Goal: Obtain resource: Download file/media

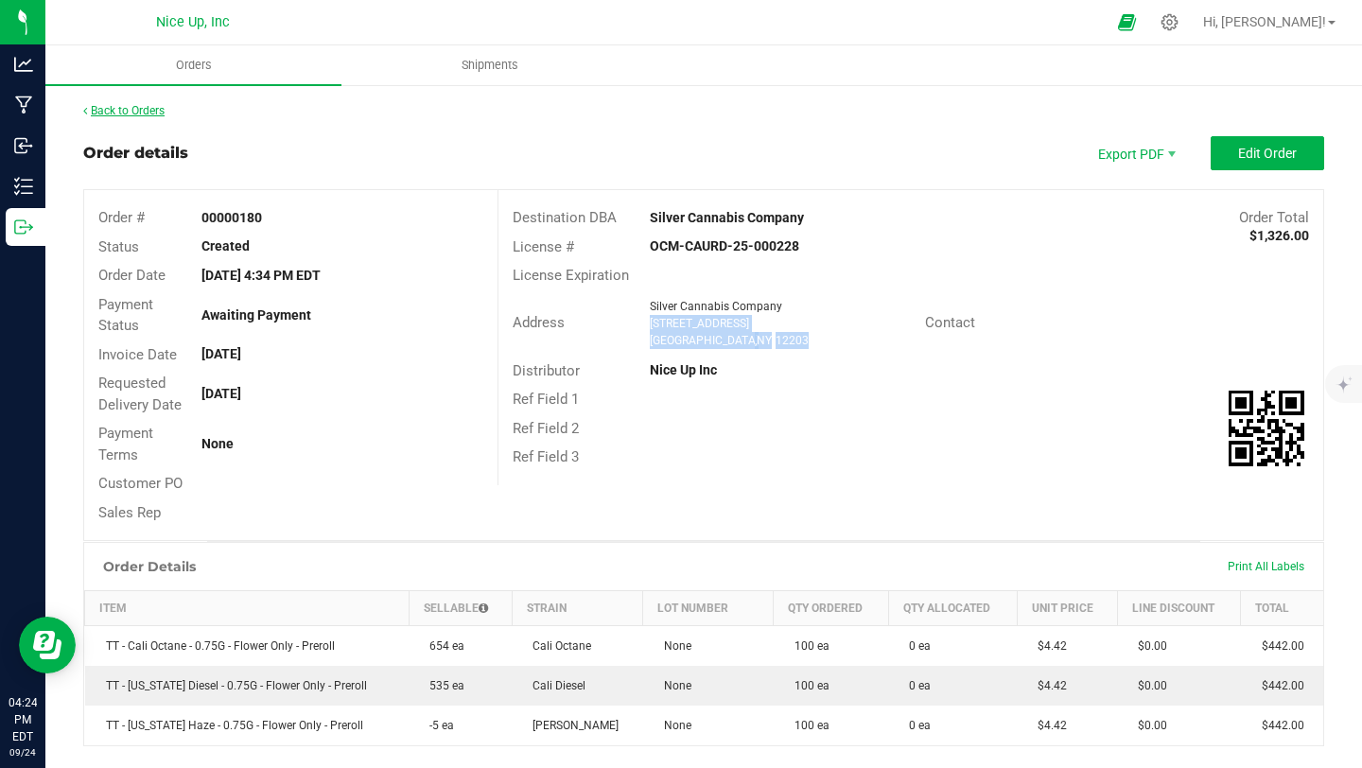
click at [131, 110] on link "Back to Orders" at bounding box center [123, 110] width 81 height 13
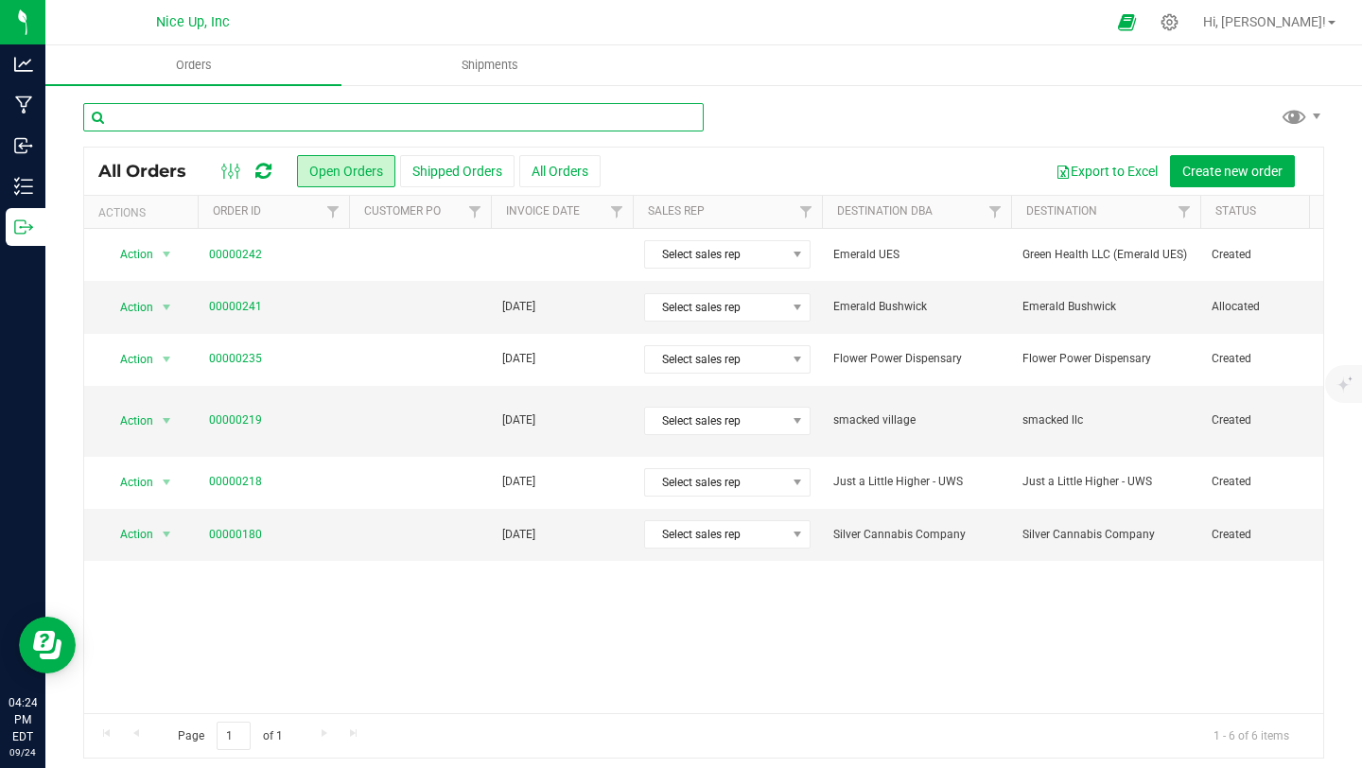
click at [427, 127] on input "text" at bounding box center [393, 117] width 620 height 28
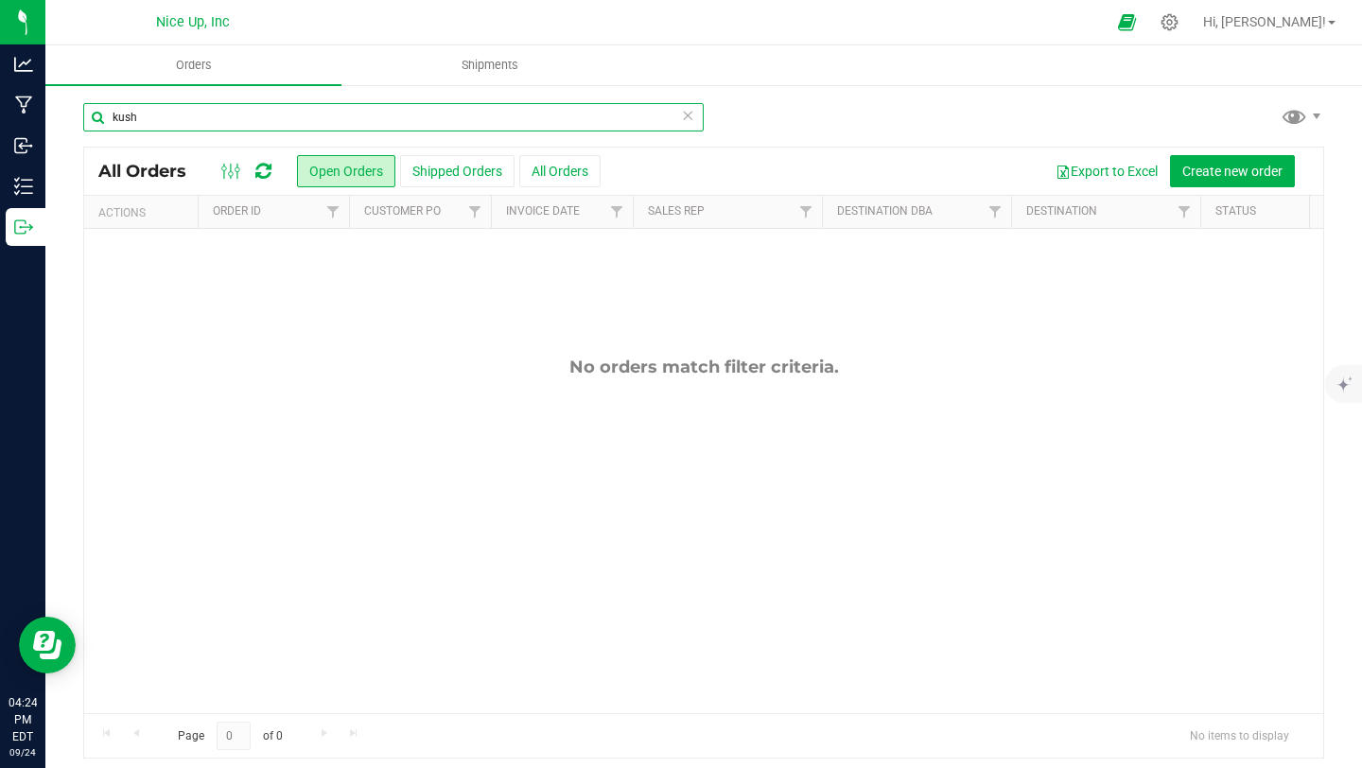
type input "kush"
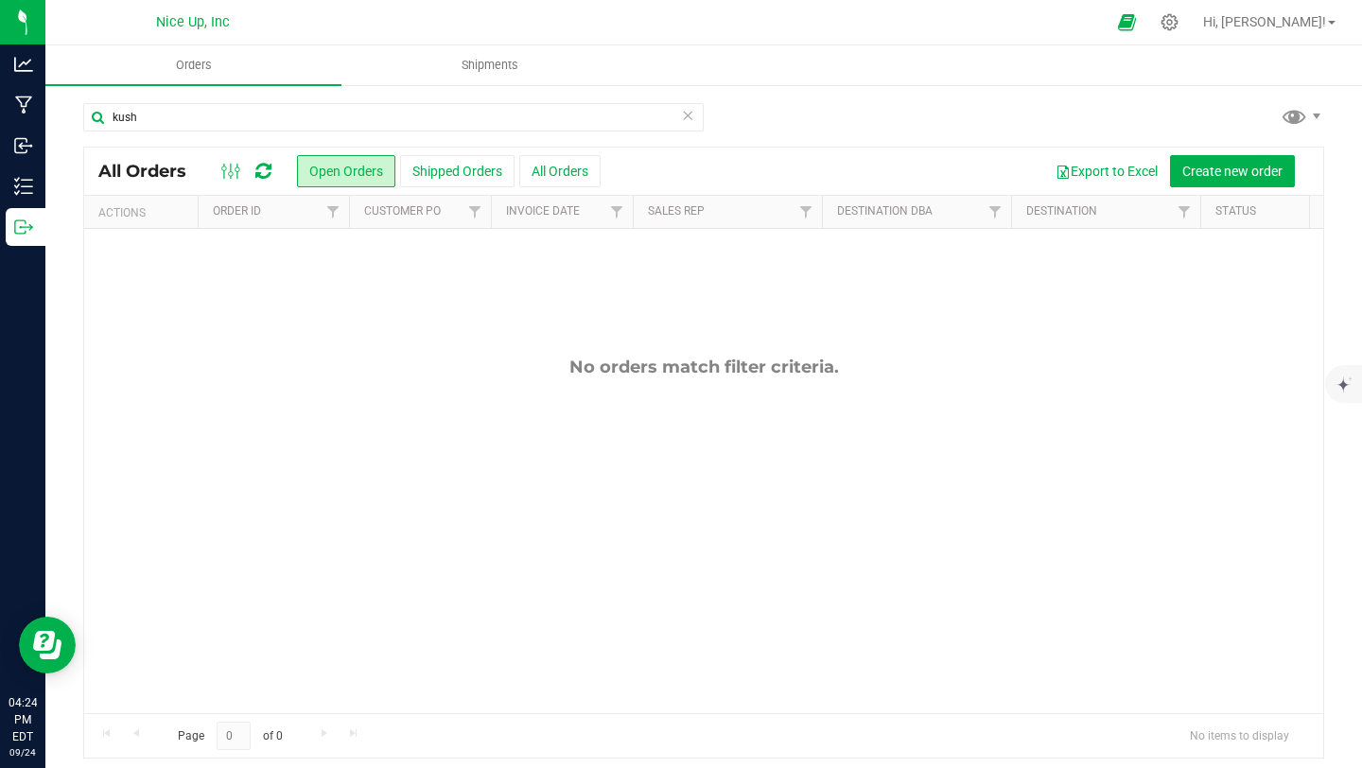
click at [683, 121] on icon at bounding box center [687, 114] width 13 height 23
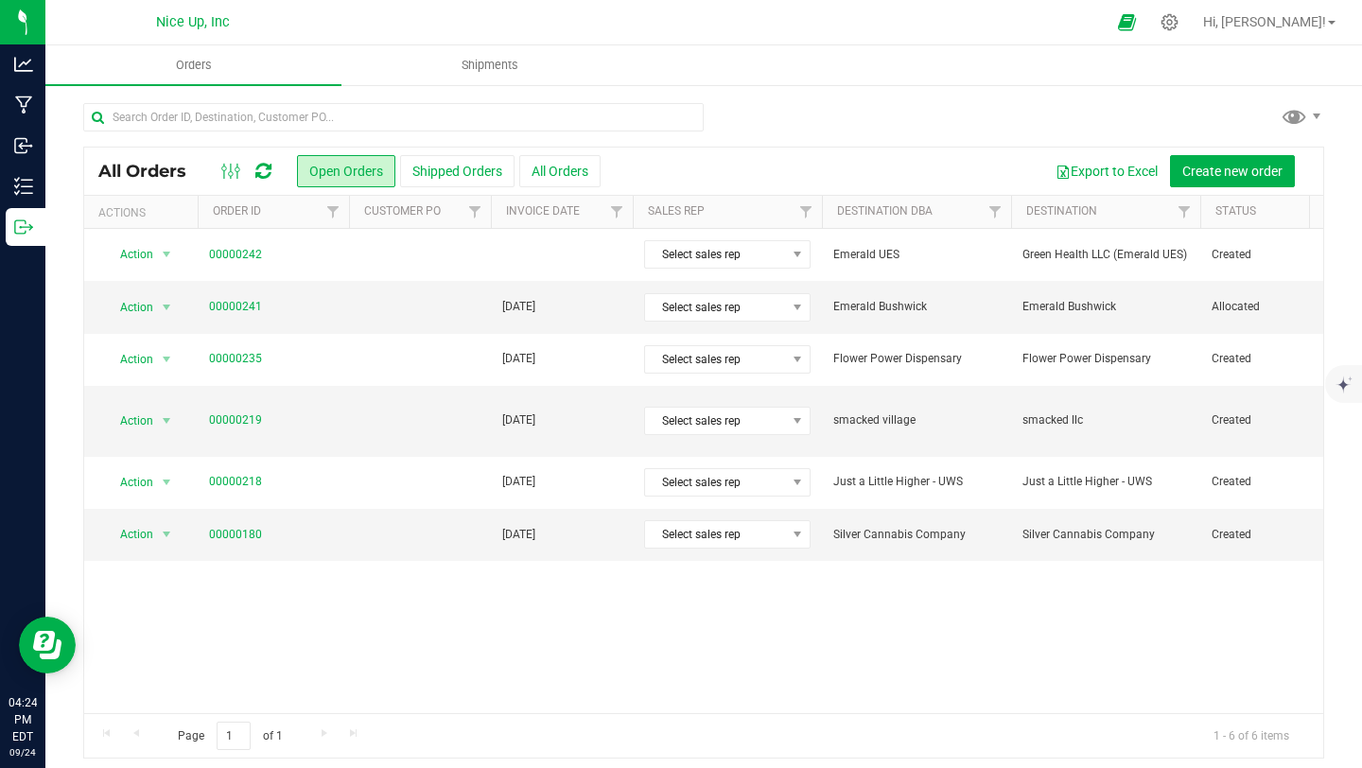
click at [788, 579] on div "Action Action Cancel order Change facility Clone order Edit order Mark as fully…" at bounding box center [703, 471] width 1239 height 484
click at [470, 172] on button "Shipped Orders" at bounding box center [457, 171] width 114 height 32
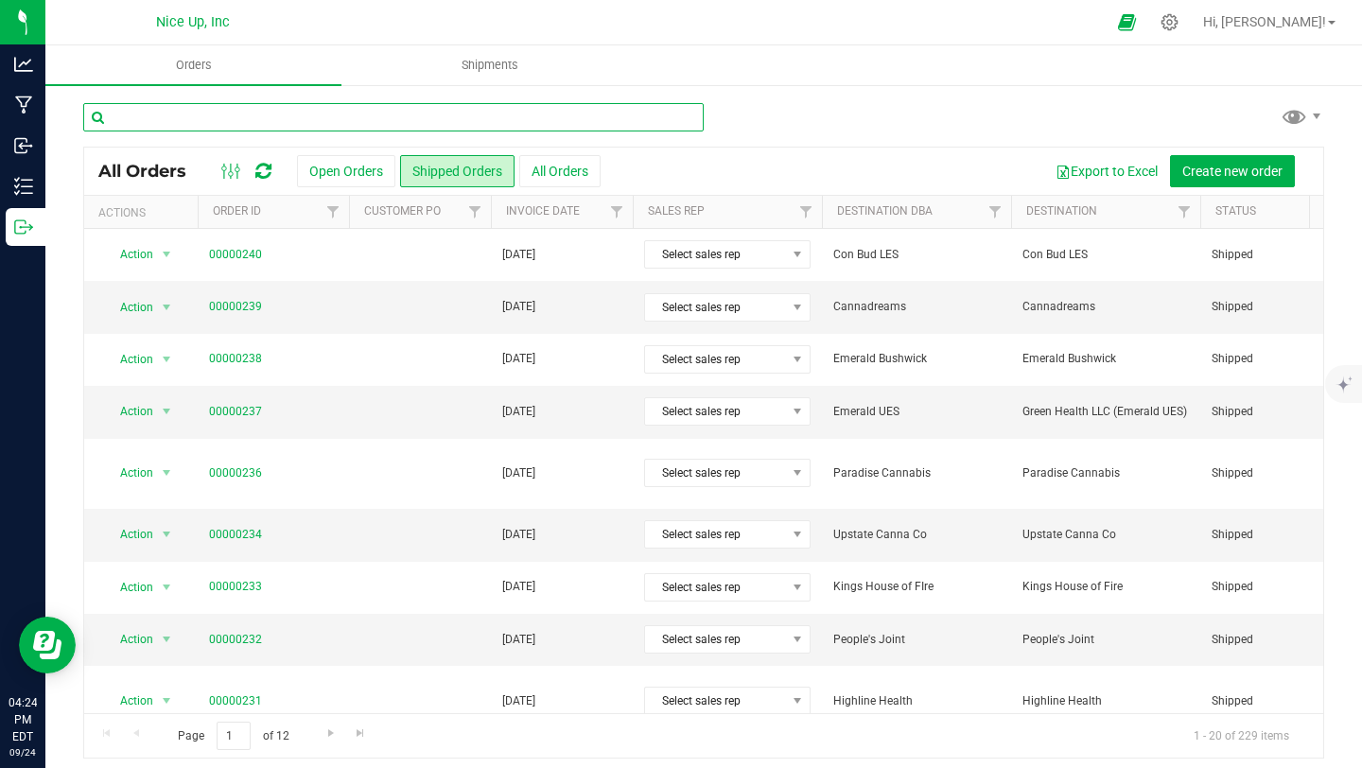
click at [332, 111] on input "text" at bounding box center [393, 117] width 620 height 28
type input "kushmart"
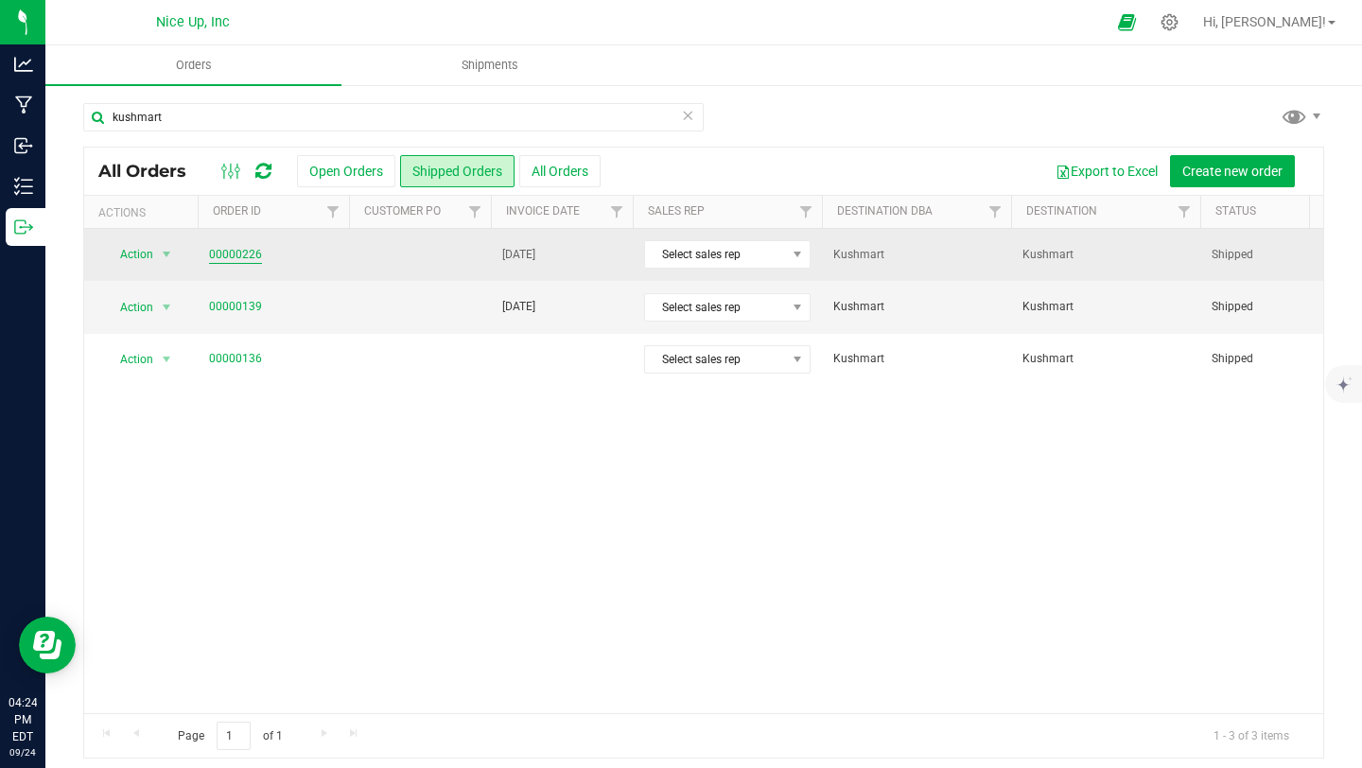
click at [250, 249] on link "00000226" at bounding box center [235, 255] width 53 height 18
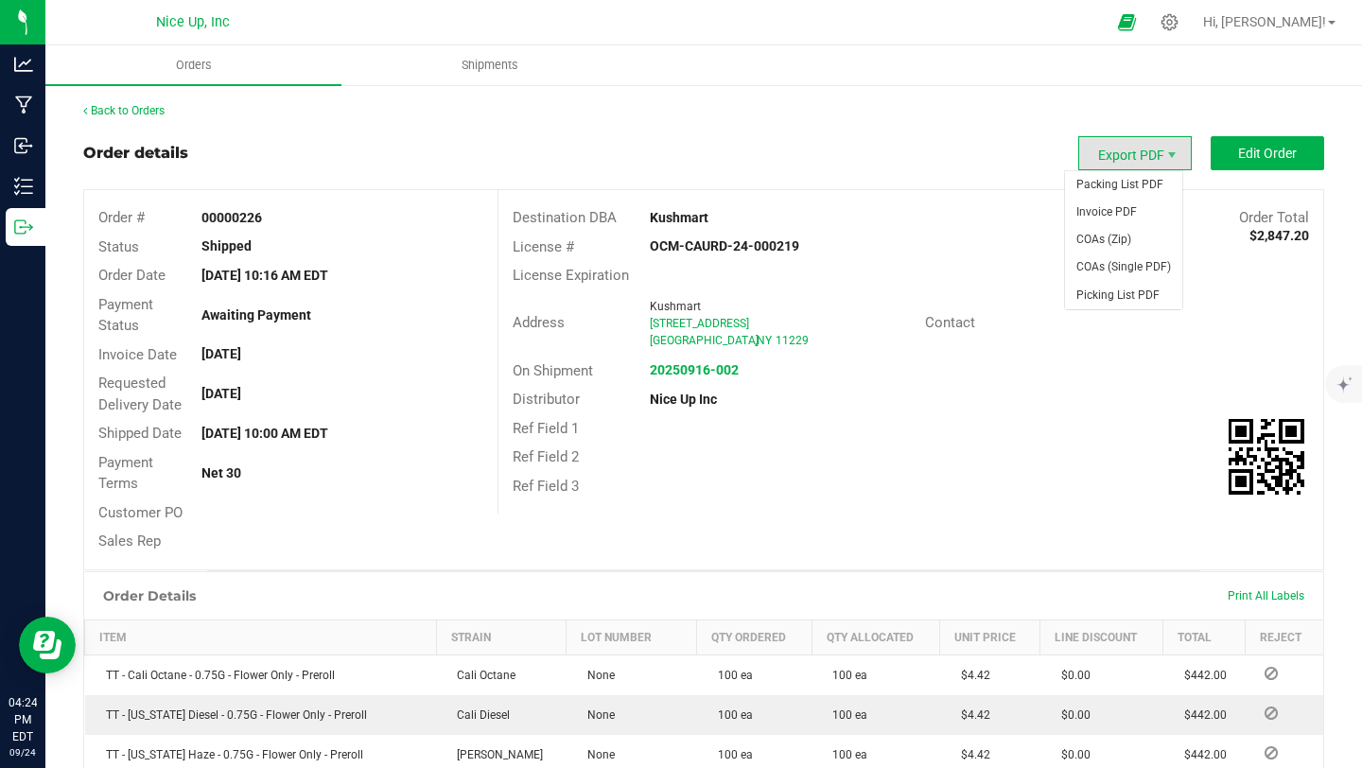
click at [1136, 156] on span "Export PDF" at bounding box center [1134, 153] width 113 height 34
click at [1122, 216] on span "Invoice PDF" at bounding box center [1123, 212] width 117 height 27
